Goal: Use online tool/utility: Use online tool/utility

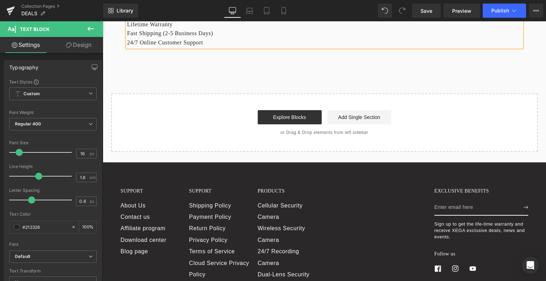
scroll to position [1980, 0]
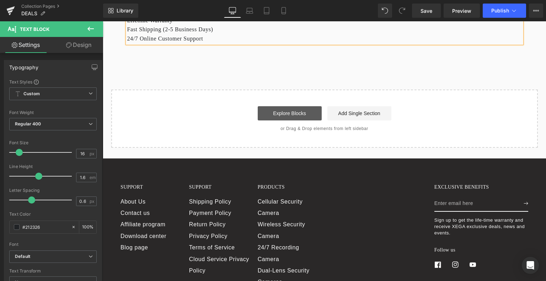
click at [283, 106] on link "Explore Blocks" at bounding box center [290, 113] width 64 height 14
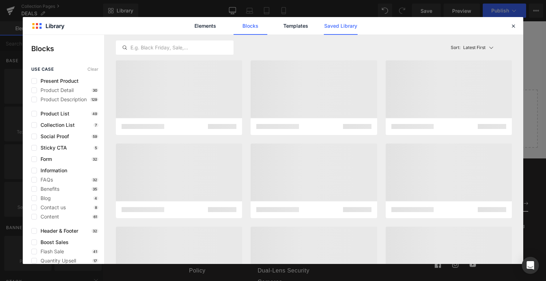
click at [342, 27] on link "Saved Library" at bounding box center [341, 26] width 34 height 18
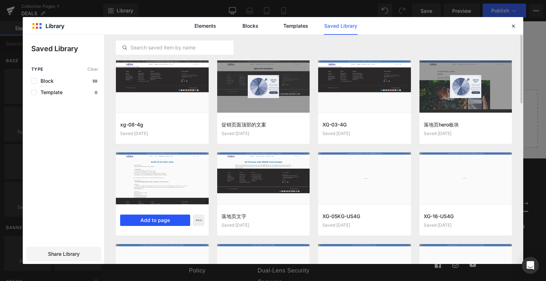
click at [161, 219] on button "Add to page" at bounding box center [155, 220] width 70 height 11
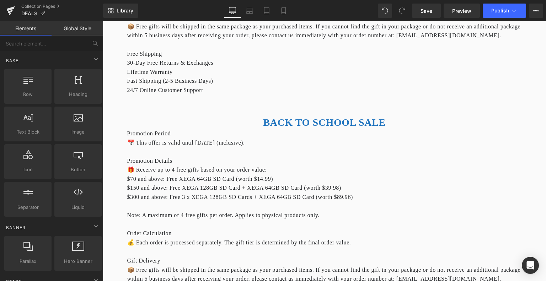
scroll to position [1931, 0]
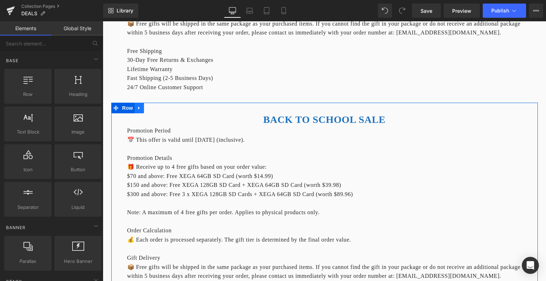
click at [138, 106] on icon at bounding box center [138, 107] width 1 height 3
click at [155, 106] on icon at bounding box center [157, 108] width 5 height 5
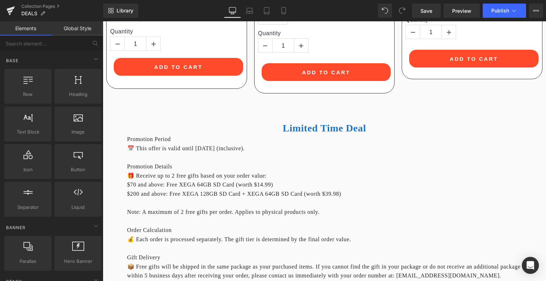
scroll to position [1682, 0]
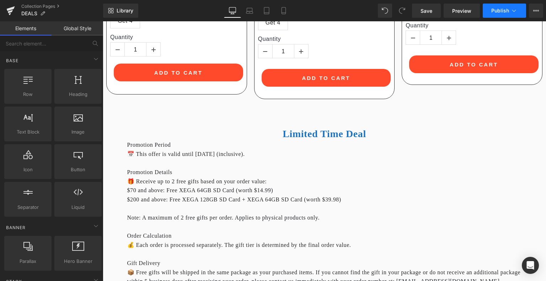
click at [512, 14] on icon at bounding box center [514, 10] width 7 height 7
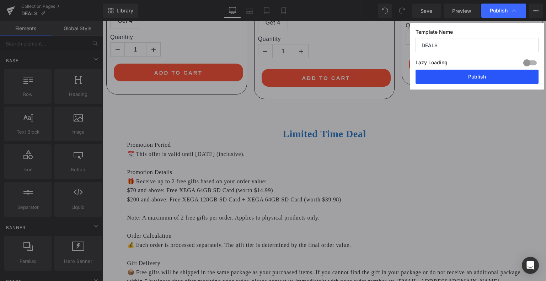
drag, startPoint x: 475, startPoint y: 79, endPoint x: 373, endPoint y: 57, distance: 105.1
click at [475, 79] on button "Publish" at bounding box center [477, 77] width 123 height 14
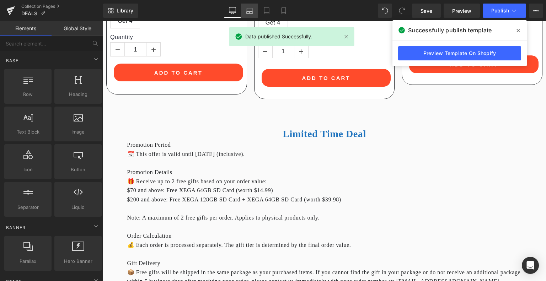
click at [251, 10] on icon at bounding box center [249, 10] width 7 height 7
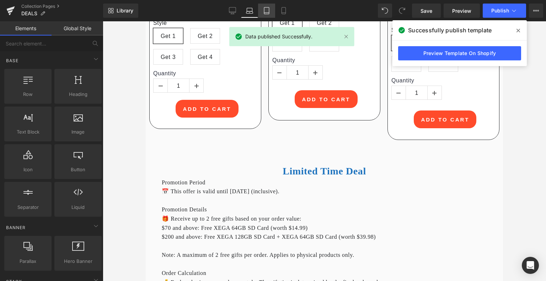
click at [273, 8] on link "Tablet" at bounding box center [266, 11] width 17 height 14
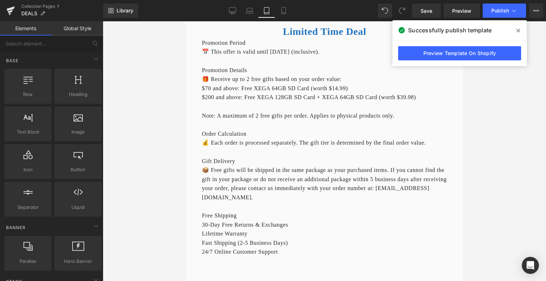
scroll to position [6456, 0]
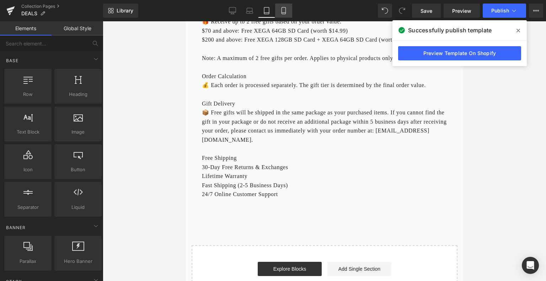
click at [284, 13] on icon at bounding box center [284, 13] width 4 height 0
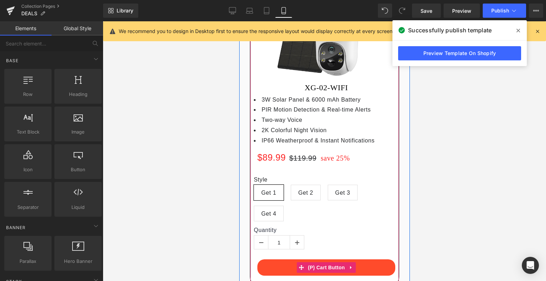
scroll to position [4793, 0]
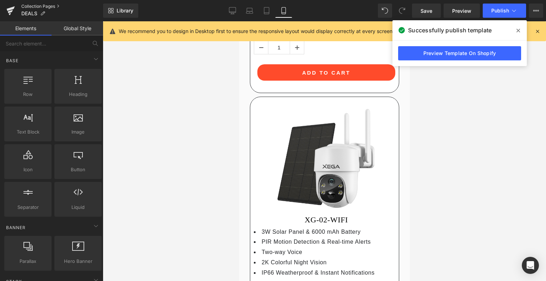
click at [33, 5] on link "Collection Pages" at bounding box center [62, 7] width 82 height 6
